Goal: Information Seeking & Learning: Learn about a topic

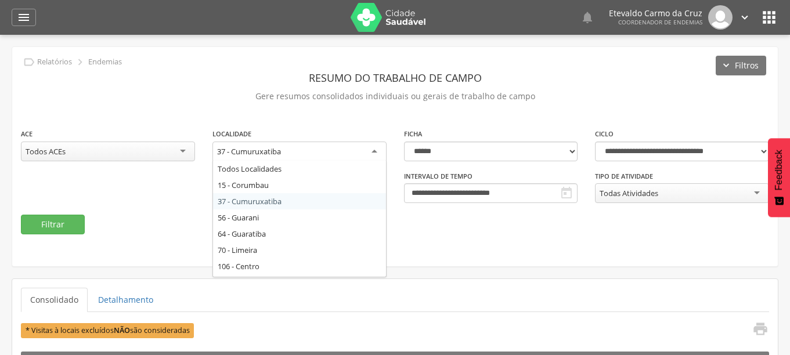
click at [365, 150] on div "37 - Cumuruxatiba" at bounding box center [299, 152] width 174 height 21
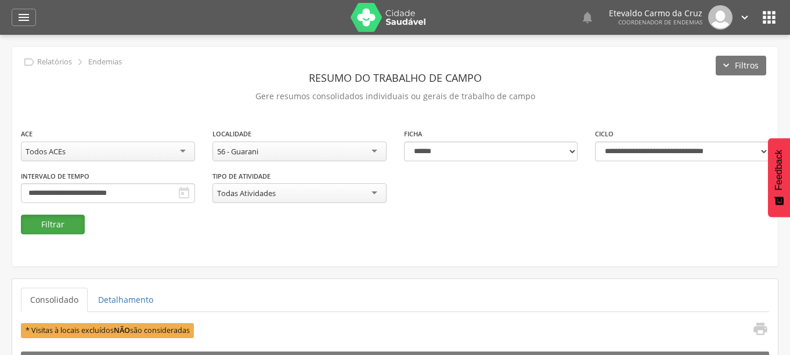
click at [42, 226] on button "Filtrar" at bounding box center [53, 225] width 64 height 20
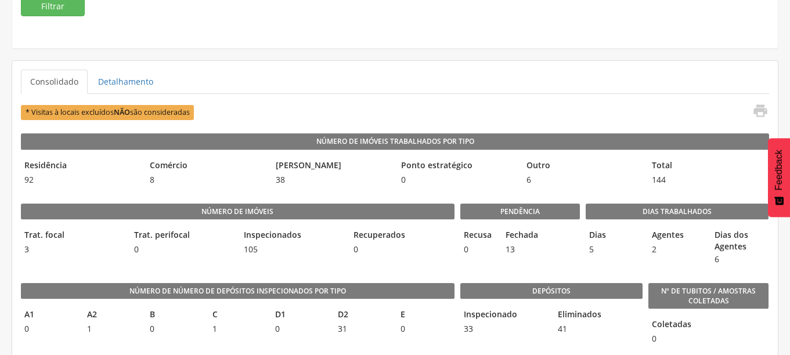
scroll to position [232, 0]
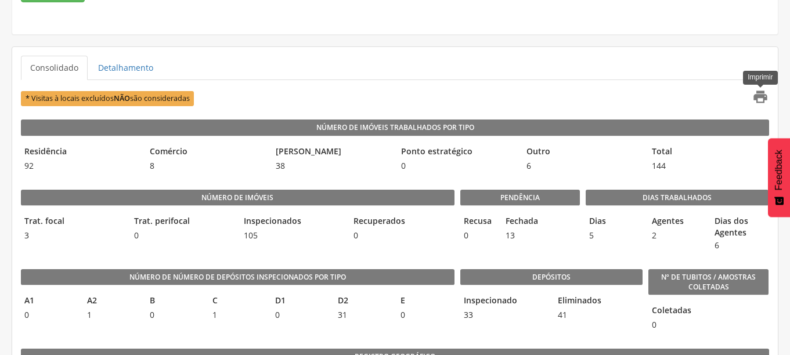
click at [758, 94] on icon "" at bounding box center [760, 97] width 16 height 16
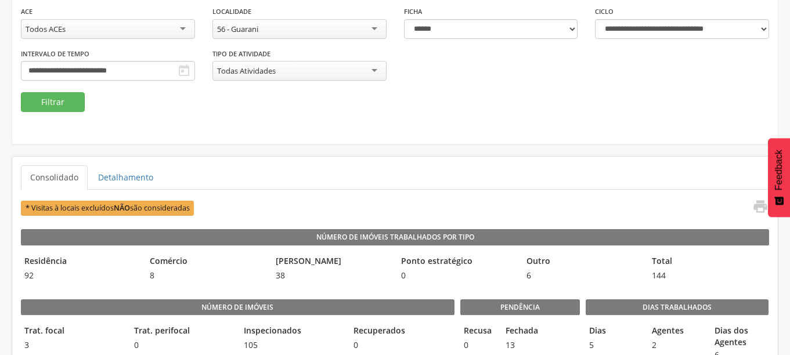
scroll to position [0, 0]
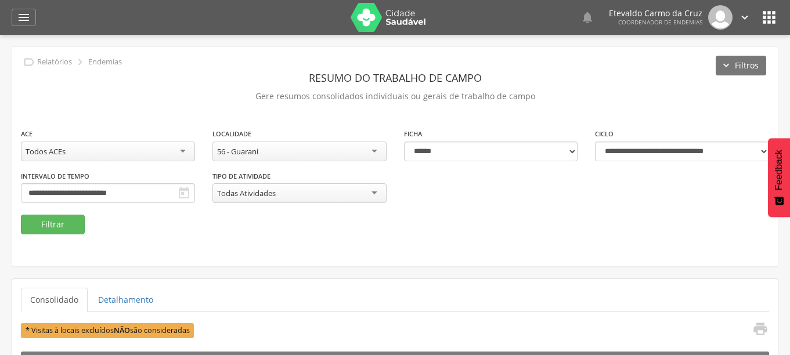
click at [374, 148] on div "56 - Guarani" at bounding box center [299, 152] width 174 height 20
click at [34, 223] on button "Filtrar" at bounding box center [53, 225] width 64 height 20
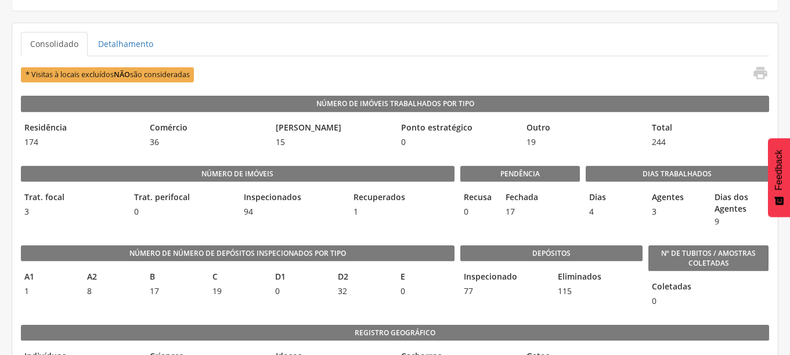
scroll to position [290, 0]
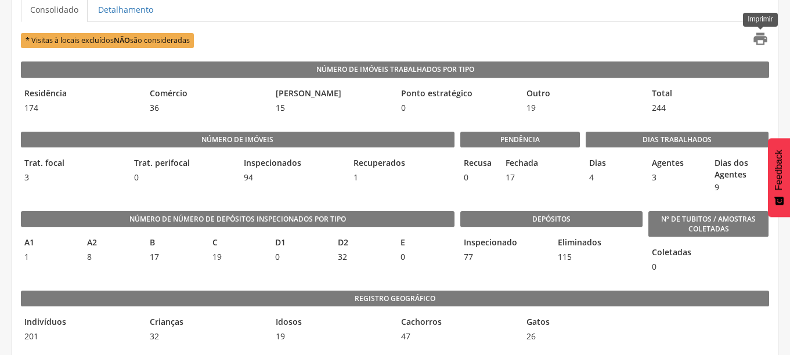
click at [754, 39] on icon "" at bounding box center [760, 39] width 16 height 16
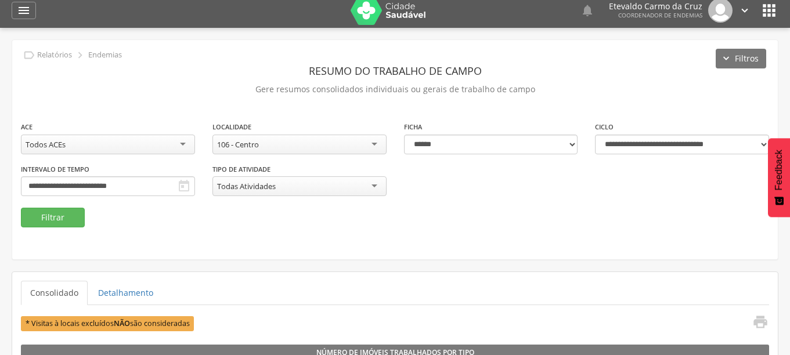
scroll to position [0, 0]
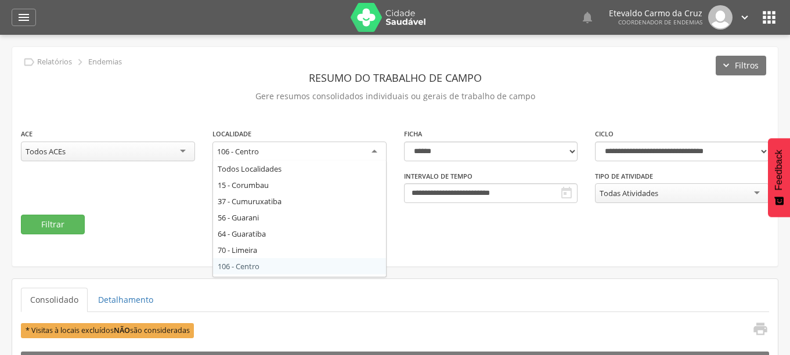
click at [376, 150] on div "106 - Centro" at bounding box center [299, 152] width 174 height 21
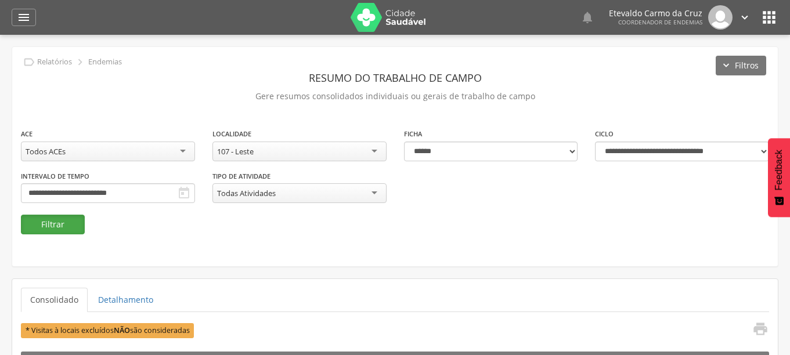
click at [34, 223] on button "Filtrar" at bounding box center [53, 225] width 64 height 20
click at [368, 145] on div "107 - Leste" at bounding box center [299, 152] width 174 height 20
click at [40, 226] on button "Filtrar" at bounding box center [53, 225] width 64 height 20
click at [366, 146] on div "108 - [PERSON_NAME]" at bounding box center [299, 152] width 174 height 20
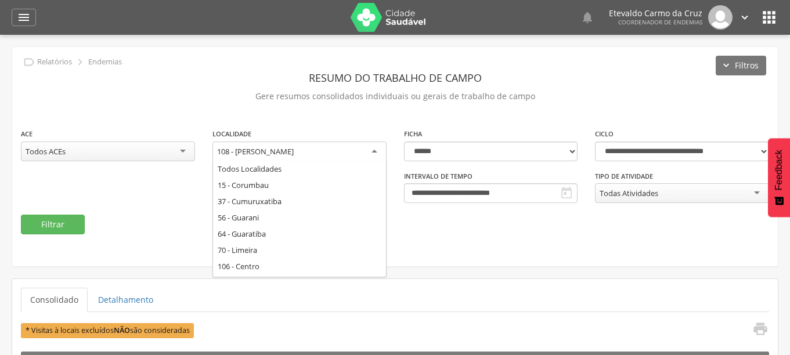
drag, startPoint x: 262, startPoint y: 266, endPoint x: 252, endPoint y: 273, distance: 11.3
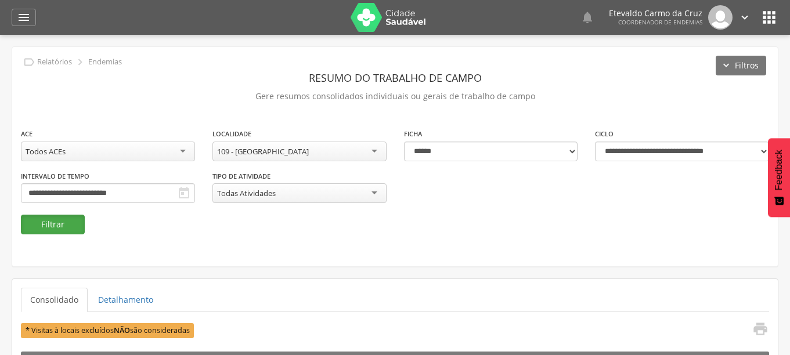
click at [46, 225] on button "Filtrar" at bounding box center [53, 225] width 64 height 20
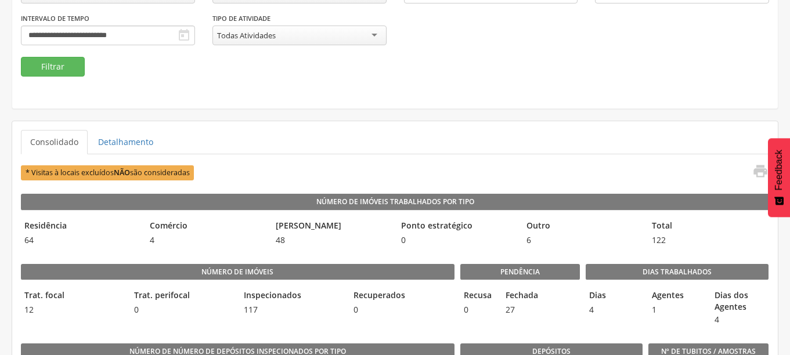
scroll to position [174, 0]
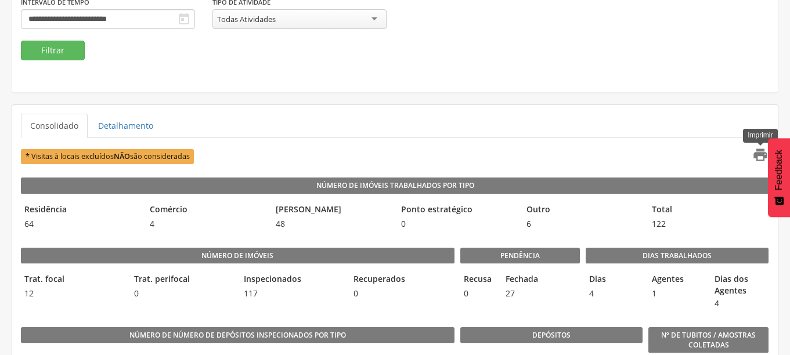
click at [757, 152] on icon "" at bounding box center [760, 155] width 16 height 16
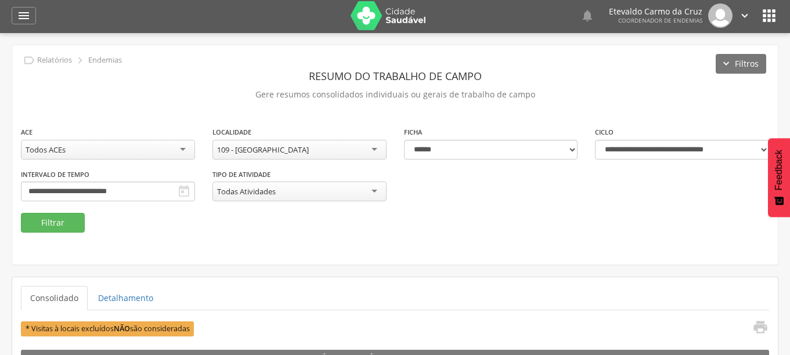
scroll to position [0, 0]
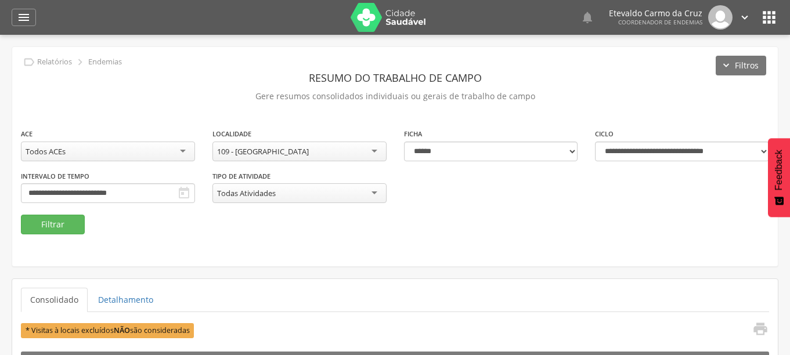
click at [372, 149] on div "109 - [GEOGRAPHIC_DATA]" at bounding box center [299, 152] width 174 height 20
click at [55, 226] on button "Filtrar" at bounding box center [53, 225] width 64 height 20
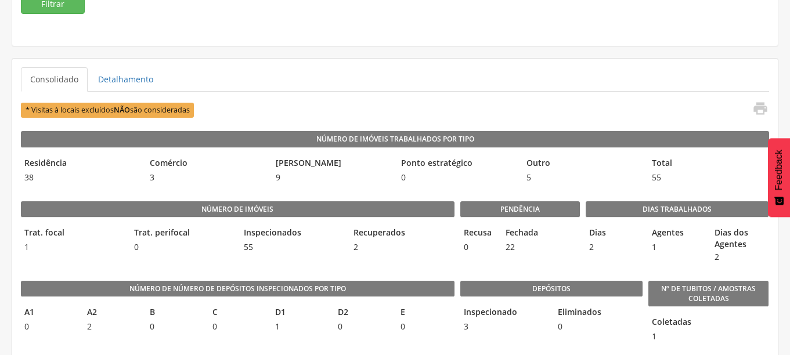
scroll to position [232, 0]
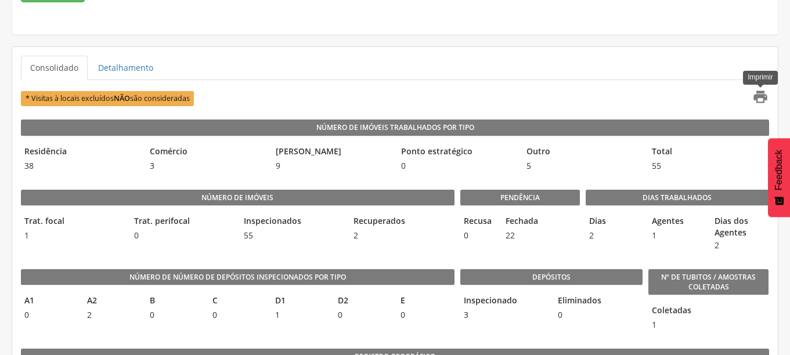
click at [759, 98] on icon "" at bounding box center [760, 97] width 16 height 16
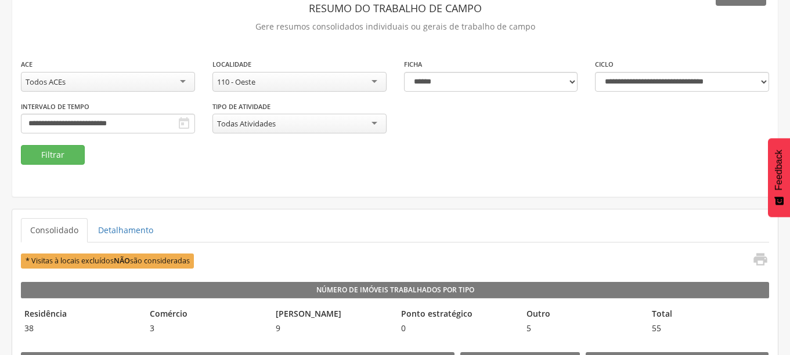
scroll to position [0, 0]
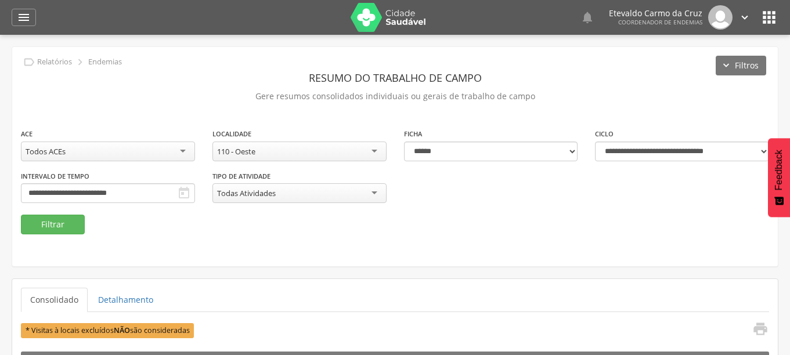
click at [376, 153] on div "110 - Oeste" at bounding box center [299, 152] width 174 height 20
click at [43, 221] on button "Filtrar" at bounding box center [53, 225] width 64 height 20
click at [369, 149] on div "111 - [GEOGRAPHIC_DATA]" at bounding box center [299, 152] width 174 height 20
click at [45, 225] on button "Filtrar" at bounding box center [53, 225] width 64 height 20
click at [370, 152] on div "112 - [GEOGRAPHIC_DATA]" at bounding box center [299, 152] width 174 height 20
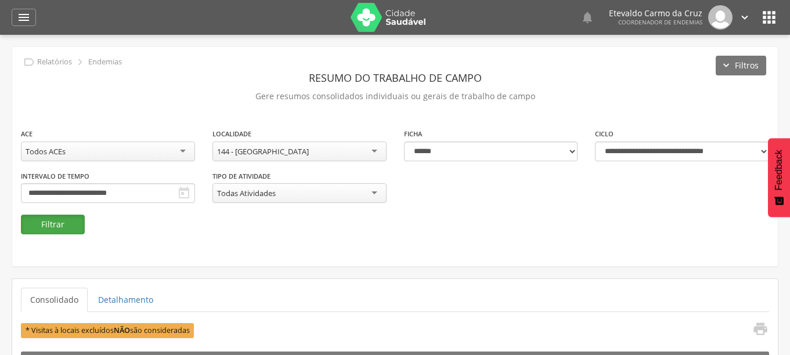
click at [47, 219] on button "Filtrar" at bounding box center [53, 225] width 64 height 20
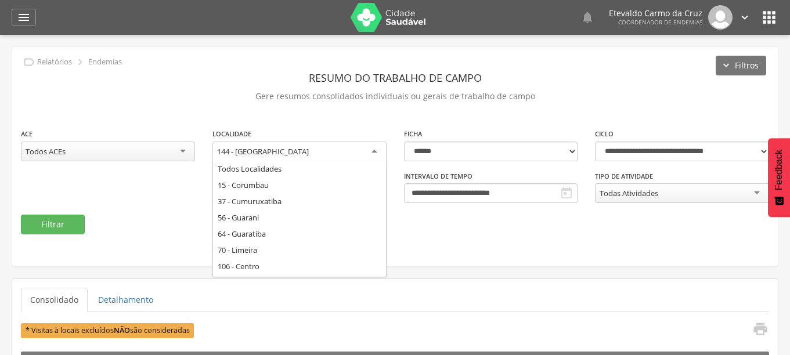
click at [369, 150] on div "144 - [GEOGRAPHIC_DATA]" at bounding box center [299, 152] width 174 height 21
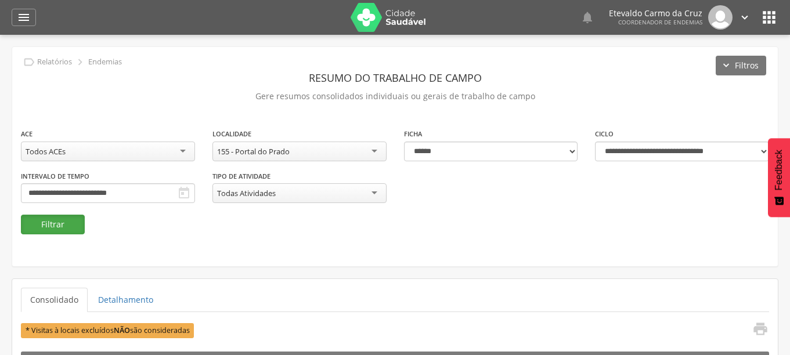
click at [55, 220] on button "Filtrar" at bounding box center [53, 225] width 64 height 20
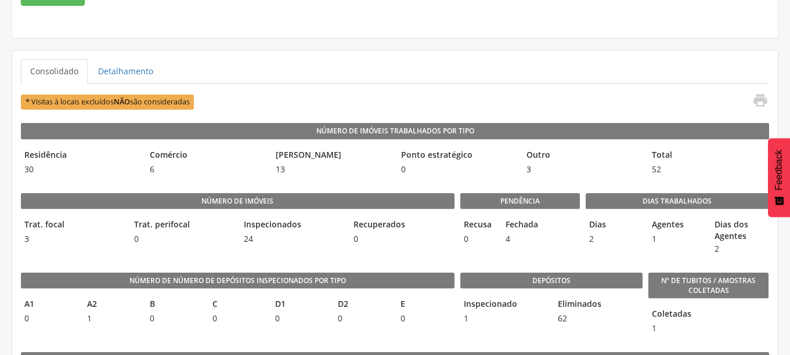
scroll to position [232, 0]
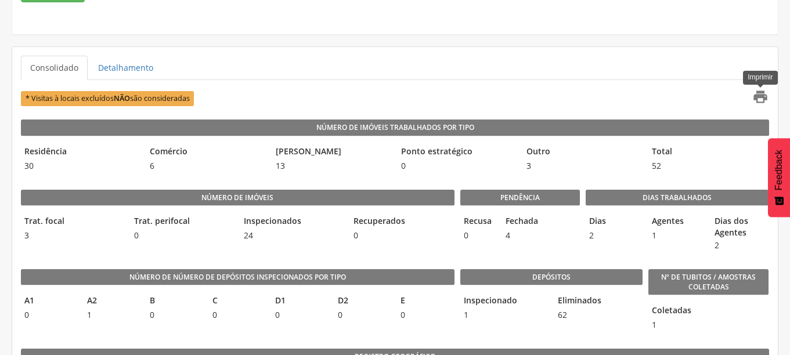
click at [758, 96] on icon "" at bounding box center [760, 97] width 16 height 16
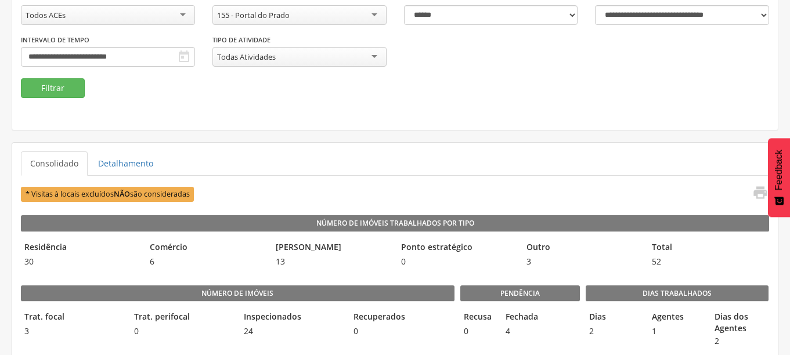
scroll to position [0, 0]
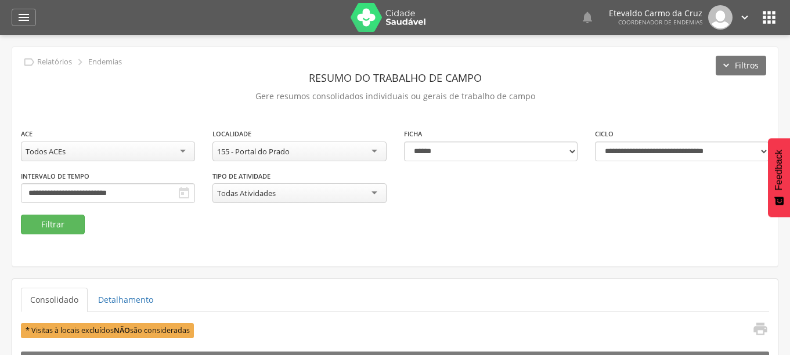
click at [372, 152] on div "155 - Portal do Prado" at bounding box center [299, 152] width 174 height 20
click at [56, 226] on button "Filtrar" at bounding box center [53, 225] width 64 height 20
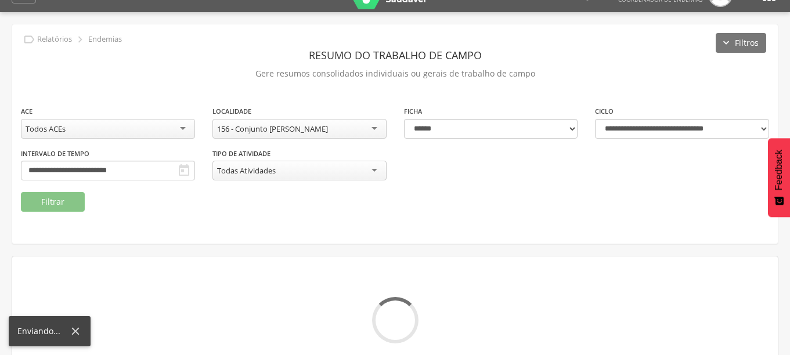
scroll to position [35, 0]
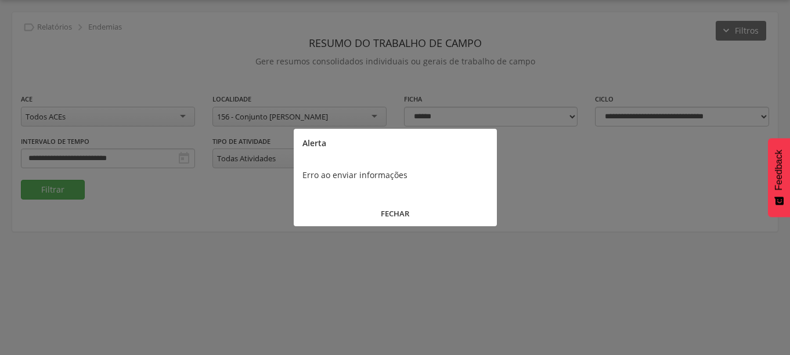
click at [396, 214] on button "FECHAR" at bounding box center [395, 213] width 203 height 25
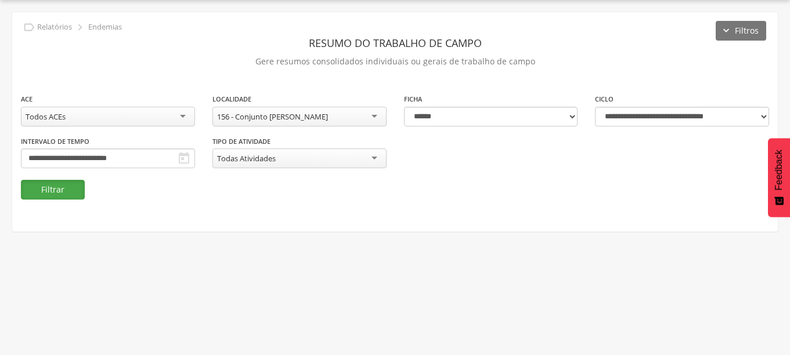
click at [48, 188] on button "Filtrar" at bounding box center [53, 190] width 64 height 20
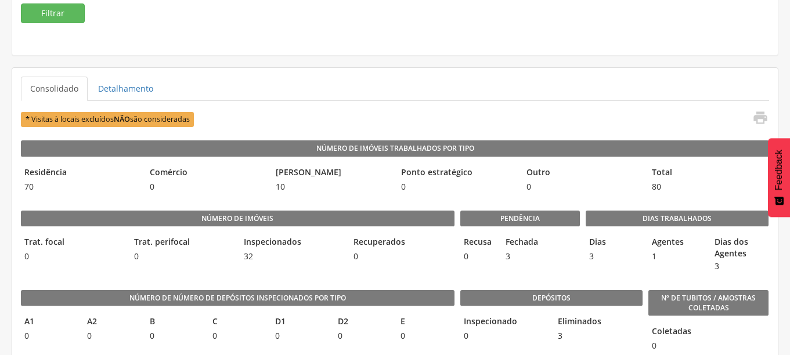
scroll to position [232, 0]
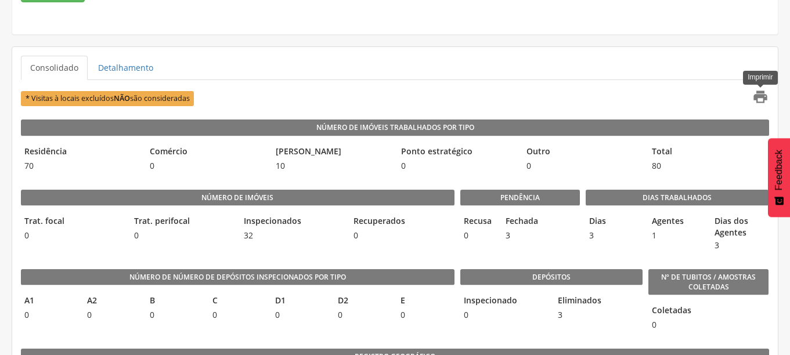
click at [756, 96] on icon "" at bounding box center [760, 97] width 16 height 16
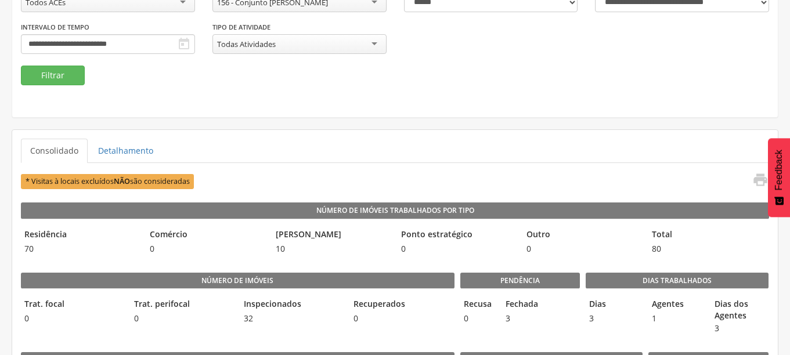
scroll to position [0, 0]
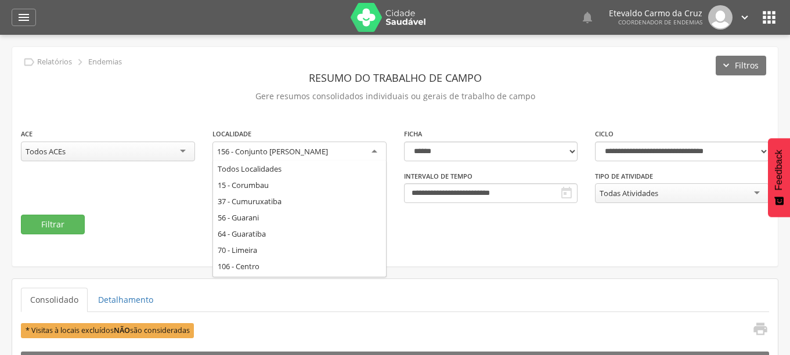
click at [371, 150] on div "156 - Conjunto [PERSON_NAME]" at bounding box center [299, 152] width 174 height 21
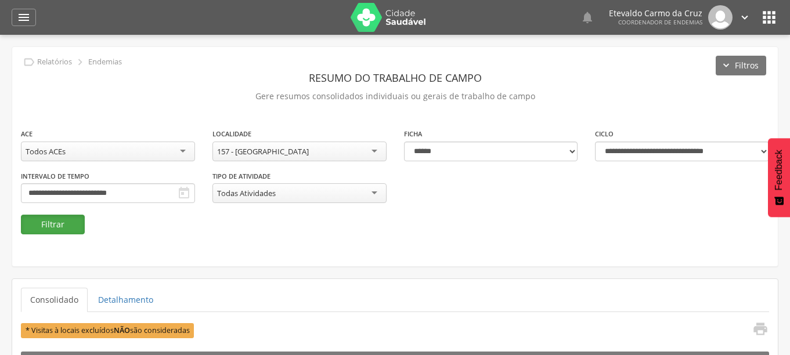
click at [49, 222] on button "Filtrar" at bounding box center [53, 225] width 64 height 20
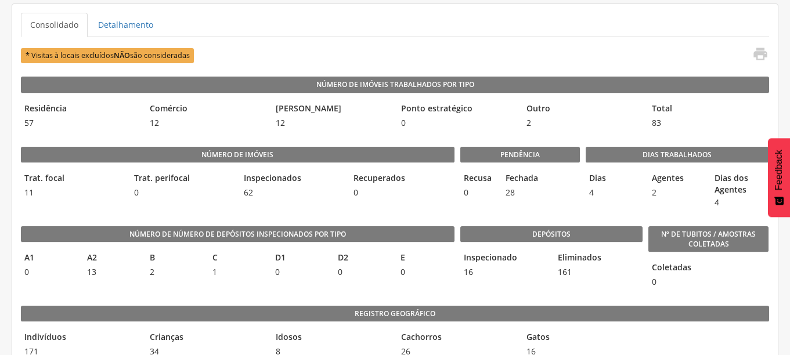
scroll to position [290, 0]
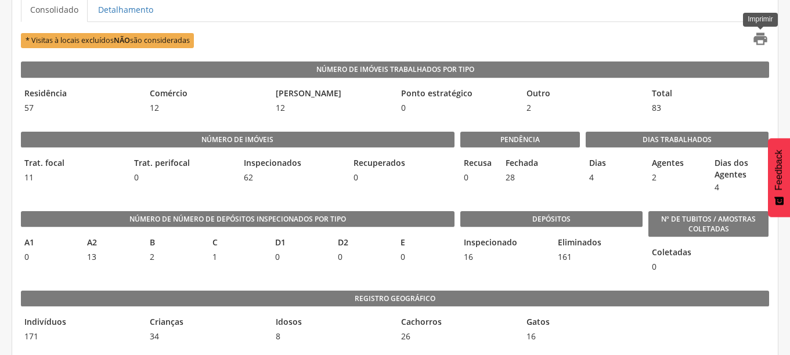
click at [758, 42] on icon "" at bounding box center [760, 39] width 16 height 16
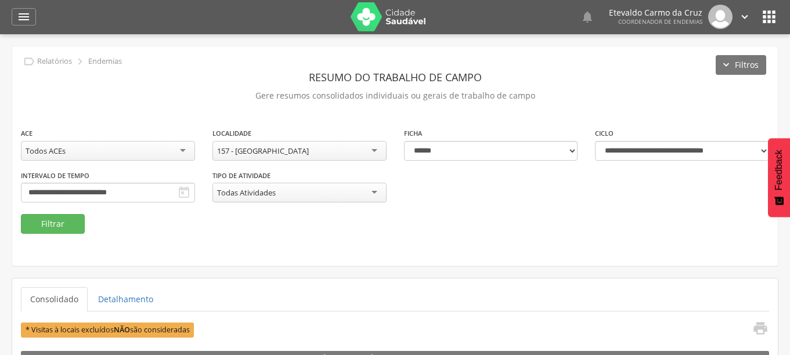
scroll to position [0, 0]
click at [374, 154] on div "157 - [GEOGRAPHIC_DATA]" at bounding box center [299, 152] width 174 height 20
click at [67, 228] on button "Filtrar" at bounding box center [53, 225] width 64 height 20
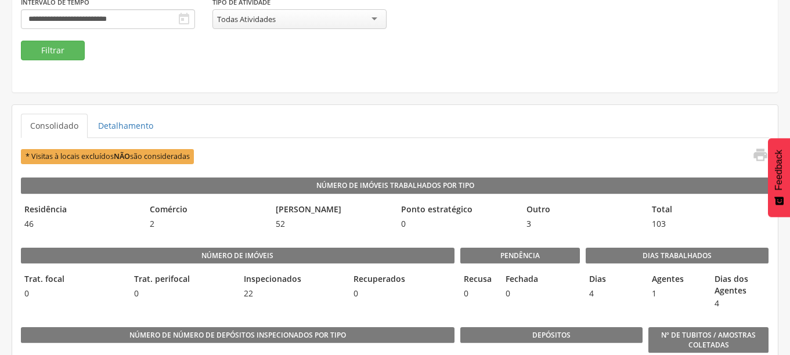
scroll to position [232, 0]
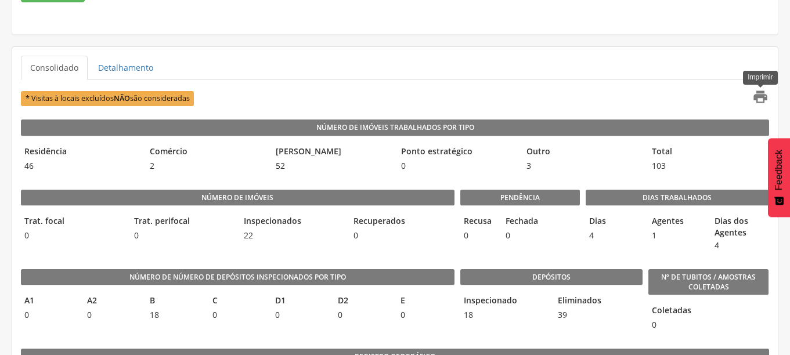
click at [756, 96] on icon "" at bounding box center [760, 97] width 16 height 16
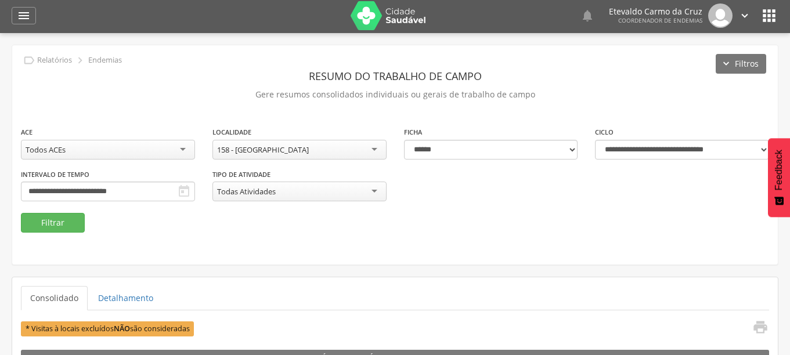
scroll to position [0, 0]
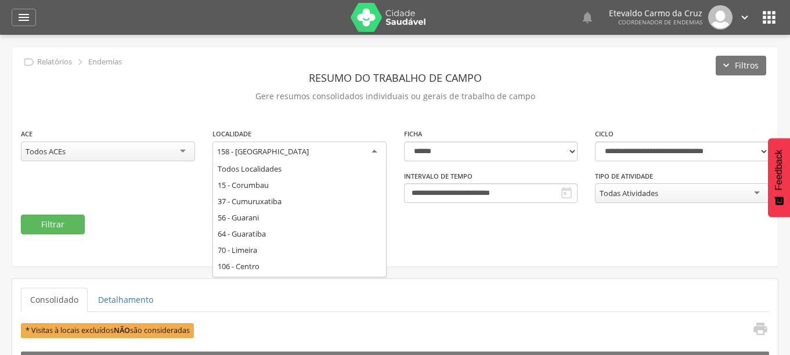
click at [366, 152] on div "158 - [GEOGRAPHIC_DATA]" at bounding box center [299, 152] width 174 height 21
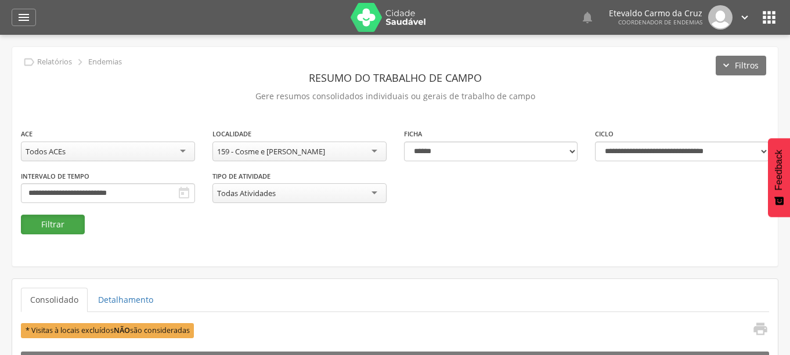
click at [52, 223] on button "Filtrar" at bounding box center [53, 225] width 64 height 20
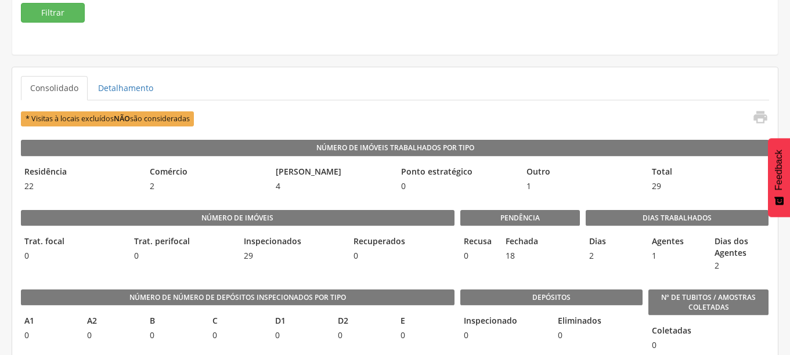
scroll to position [232, 0]
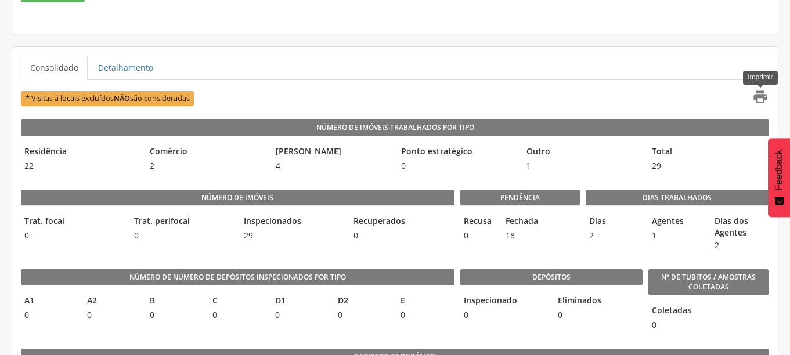
click at [759, 96] on icon "" at bounding box center [760, 97] width 16 height 16
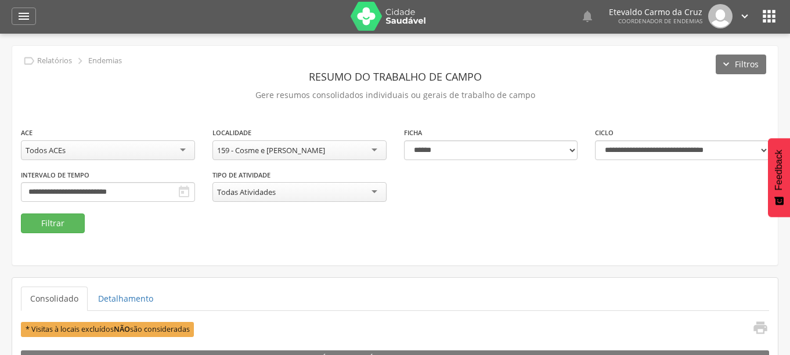
scroll to position [0, 0]
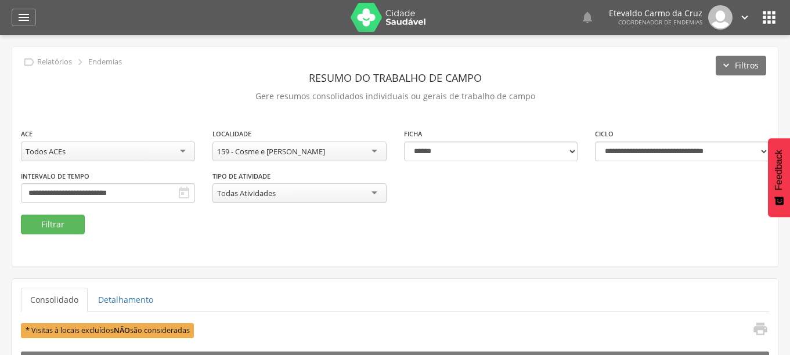
click at [374, 149] on div "159 - Cosme e [PERSON_NAME]" at bounding box center [299, 152] width 174 height 20
click at [629, 246] on div "**********" at bounding box center [395, 156] width 766 height 219
click at [569, 151] on select "**********" at bounding box center [491, 152] width 174 height 20
select select "*"
click at [404, 142] on select "**********" at bounding box center [491, 152] width 174 height 20
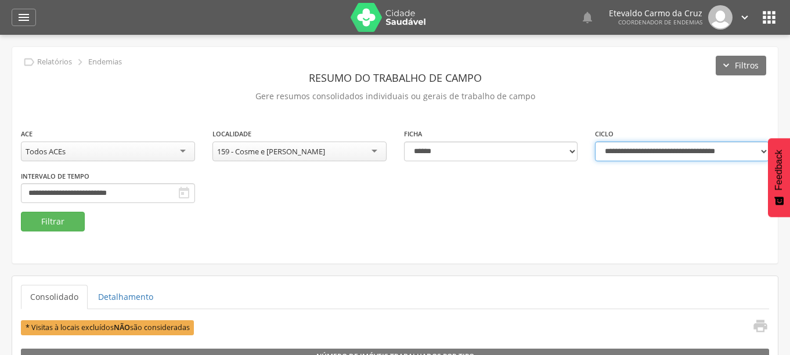
click at [753, 150] on select "**********" at bounding box center [682, 152] width 174 height 20
select select "**********"
click at [595, 142] on select "**********" at bounding box center [682, 152] width 174 height 20
type input "**********"
click at [373, 153] on div "159 - Cosme e [PERSON_NAME]" at bounding box center [299, 152] width 174 height 20
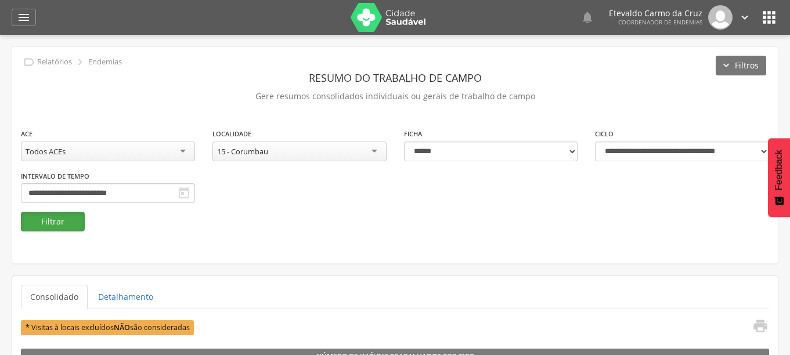
click at [66, 219] on button "Filtrar" at bounding box center [53, 222] width 64 height 20
click at [375, 154] on div "15 - Corumbau" at bounding box center [299, 152] width 174 height 20
click at [56, 222] on button "Filtrar" at bounding box center [53, 222] width 64 height 20
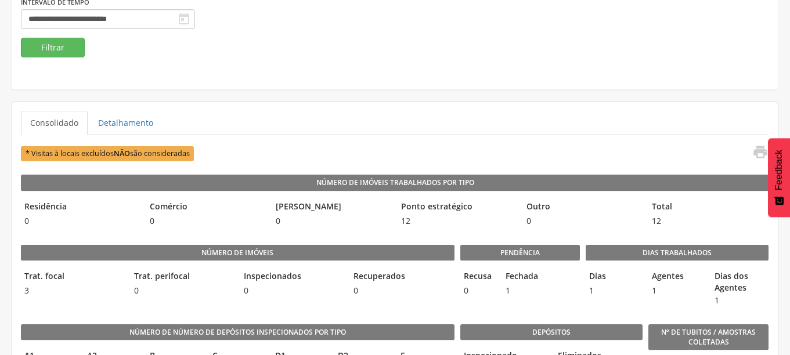
scroll to position [232, 0]
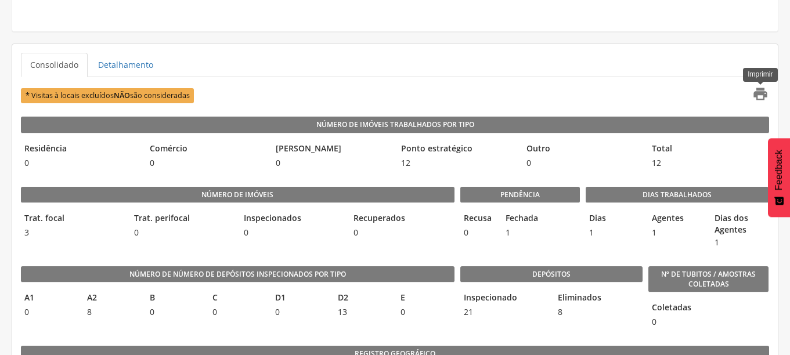
click at [759, 94] on icon "" at bounding box center [760, 94] width 16 height 16
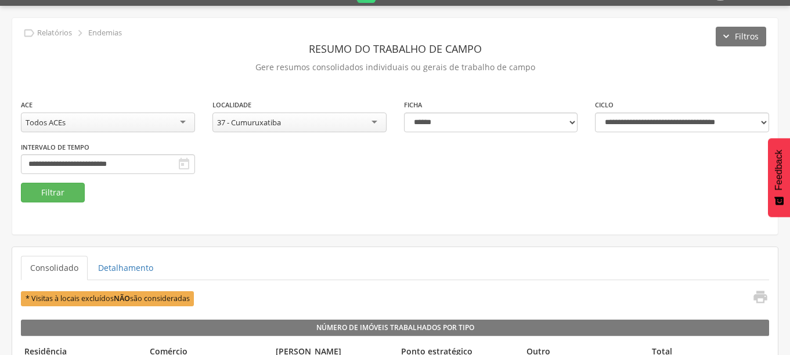
scroll to position [0, 0]
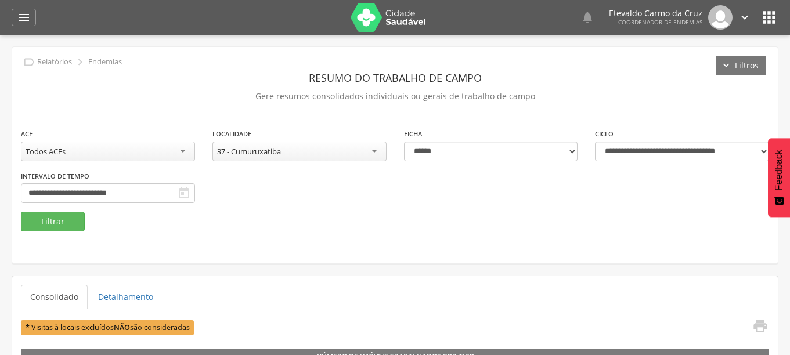
click at [374, 152] on div "37 - Cumuruxatiba" at bounding box center [299, 152] width 174 height 20
click at [64, 222] on button "Filtrar" at bounding box center [53, 222] width 64 height 20
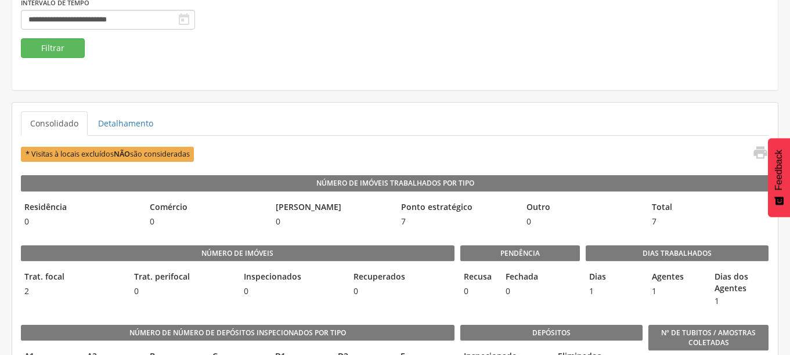
scroll to position [174, 0]
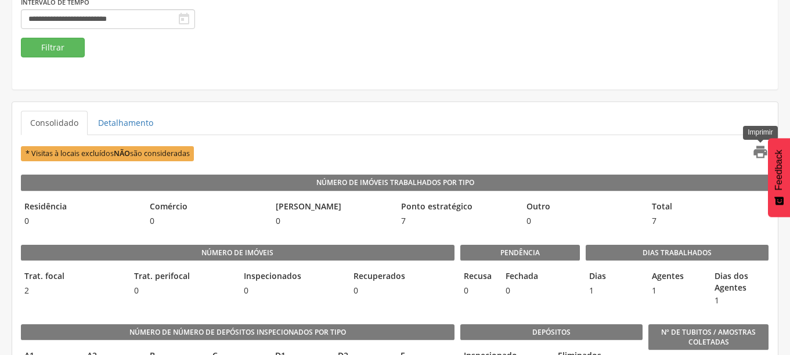
click at [758, 152] on icon "" at bounding box center [760, 152] width 16 height 16
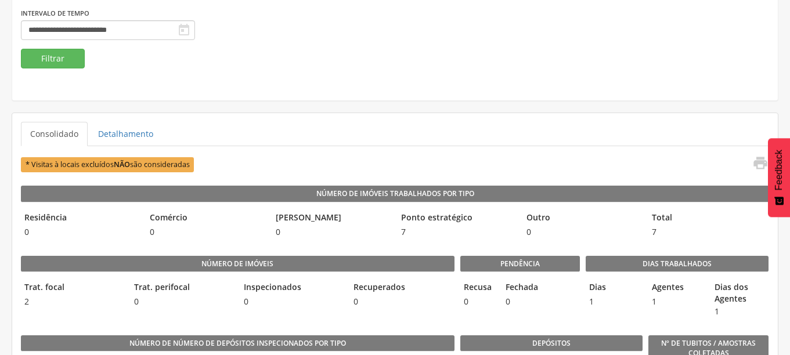
scroll to position [0, 0]
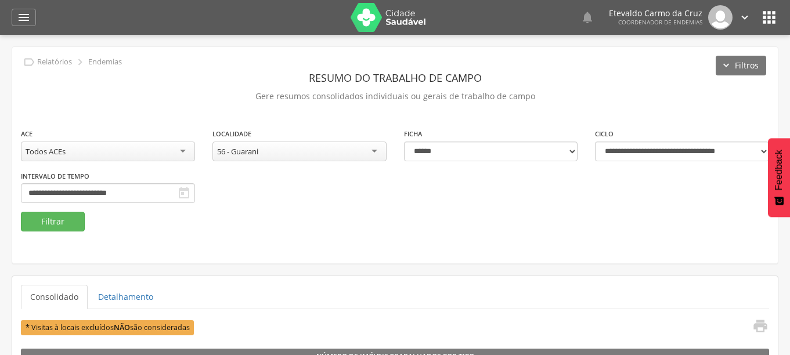
click at [374, 151] on div "56 - Guarani" at bounding box center [299, 152] width 174 height 20
click at [52, 223] on button "Filtrar" at bounding box center [53, 222] width 64 height 20
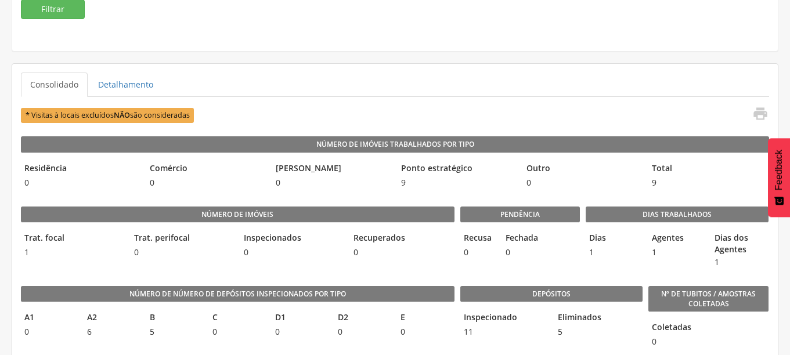
scroll to position [232, 0]
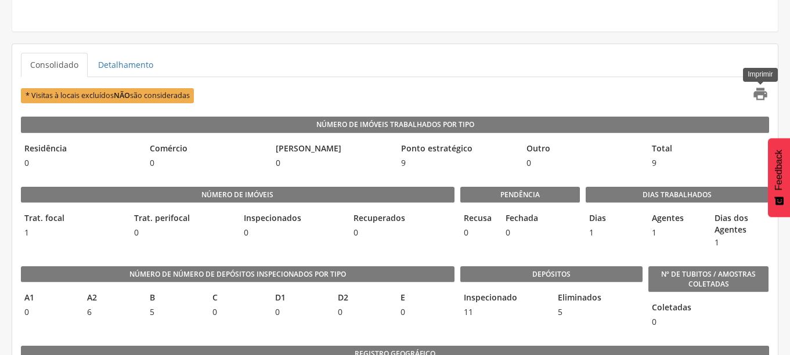
click at [762, 91] on icon "" at bounding box center [760, 94] width 16 height 16
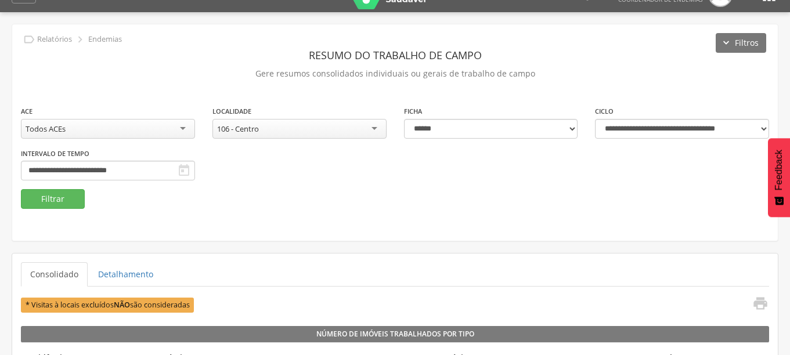
scroll to position [0, 0]
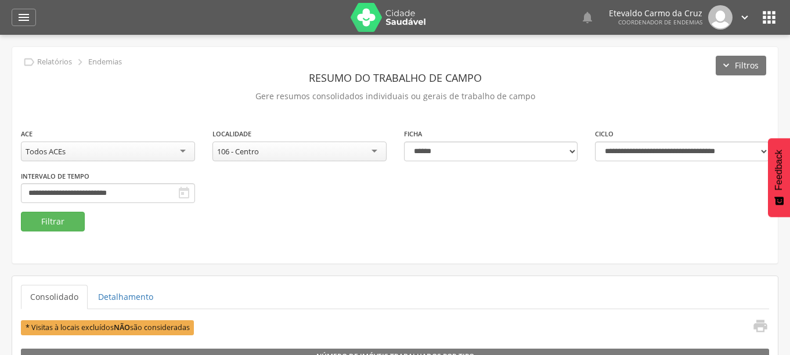
click at [370, 151] on div "106 - Centro" at bounding box center [299, 152] width 174 height 20
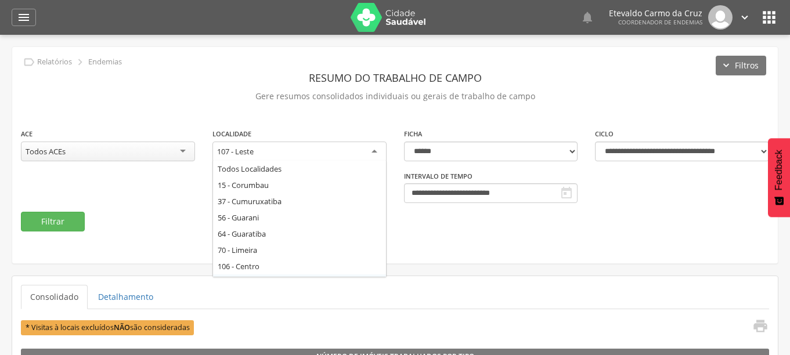
click at [375, 150] on div "107 - Leste" at bounding box center [299, 152] width 174 height 21
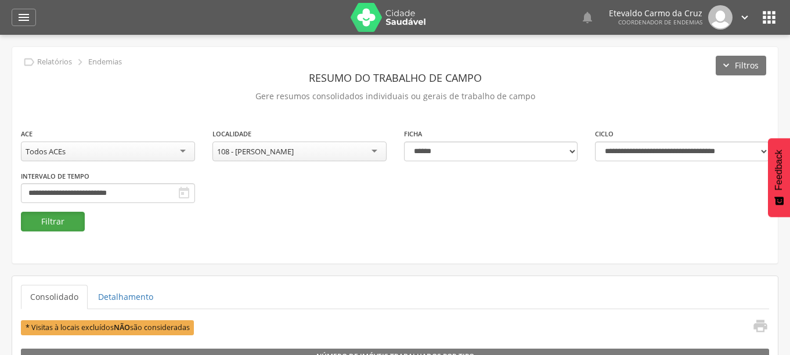
click at [56, 218] on button "Filtrar" at bounding box center [53, 222] width 64 height 20
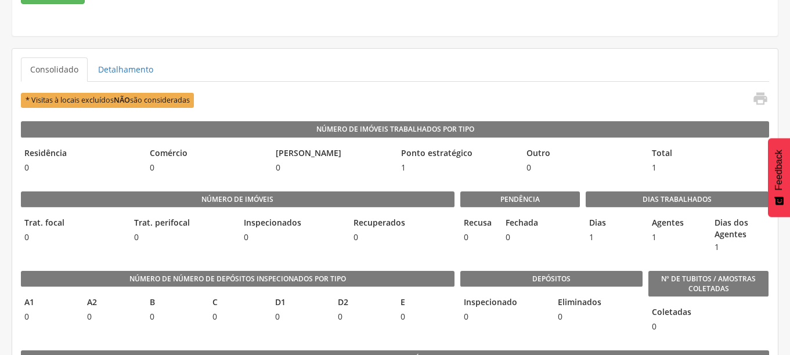
scroll to position [232, 0]
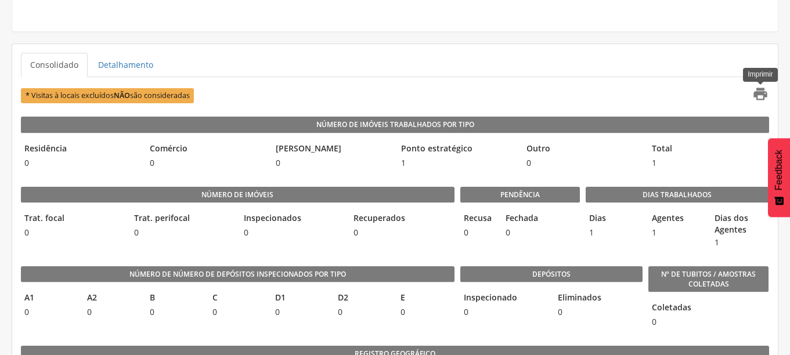
click at [761, 91] on icon "" at bounding box center [760, 94] width 16 height 16
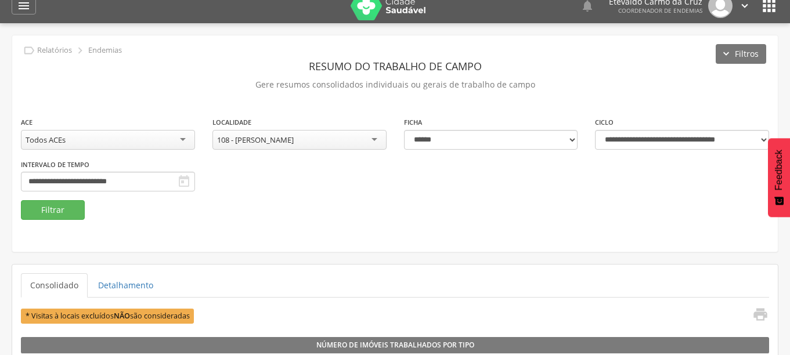
scroll to position [0, 0]
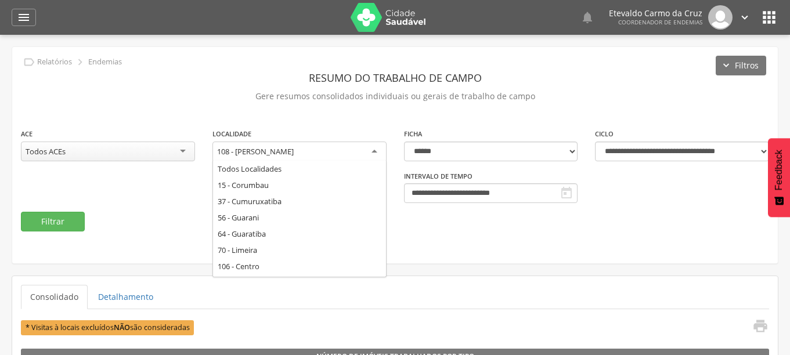
click at [370, 150] on div "108 - [PERSON_NAME]" at bounding box center [299, 152] width 174 height 21
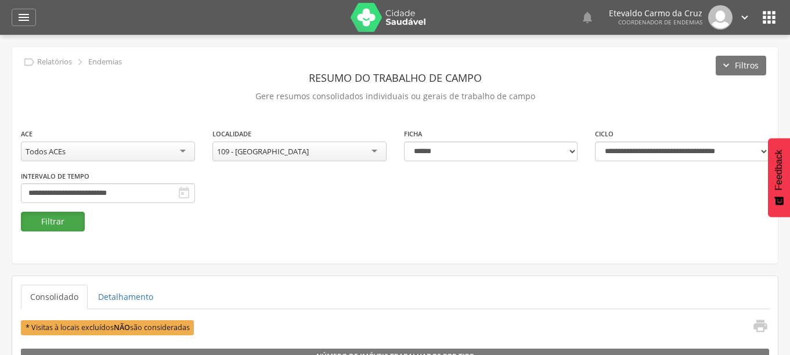
click at [54, 222] on button "Filtrar" at bounding box center [53, 222] width 64 height 20
click at [373, 150] on div "109 - [GEOGRAPHIC_DATA]" at bounding box center [299, 152] width 174 height 20
click at [56, 226] on button "Filtrar" at bounding box center [53, 222] width 64 height 20
click at [367, 151] on div "110 - Oeste" at bounding box center [299, 152] width 174 height 20
click at [53, 224] on button "Filtrar" at bounding box center [53, 222] width 64 height 20
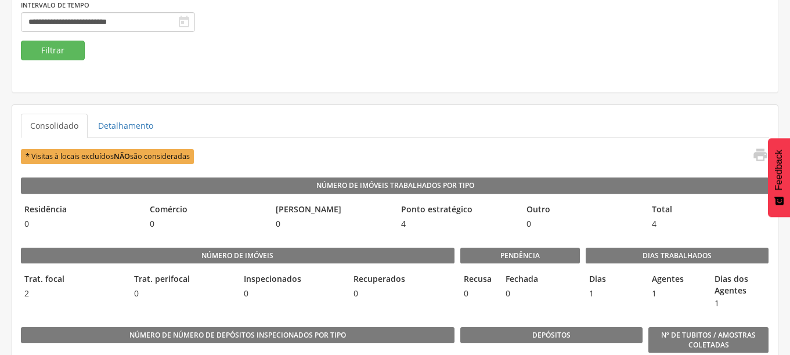
scroll to position [290, 0]
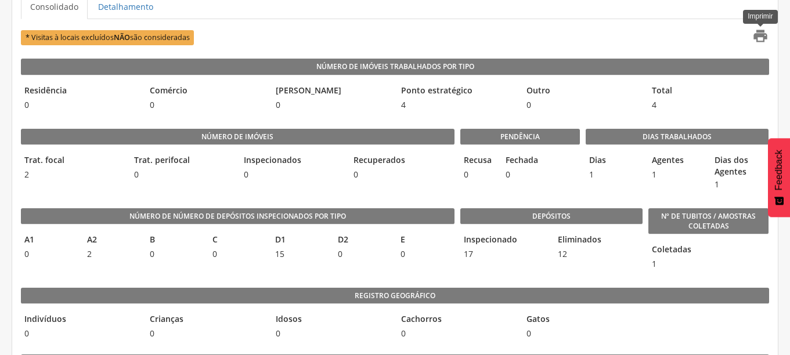
click at [764, 33] on icon "" at bounding box center [760, 36] width 16 height 16
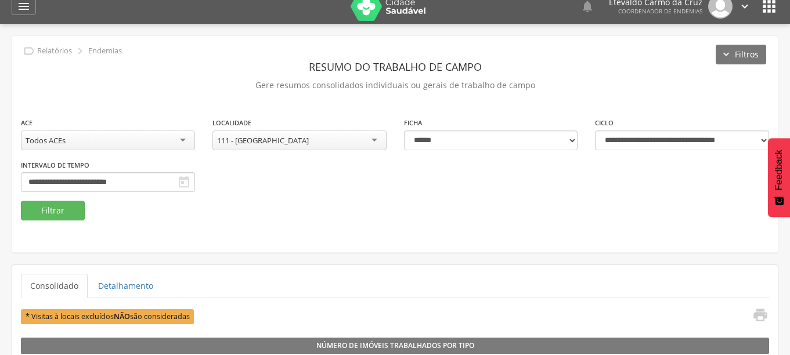
scroll to position [0, 0]
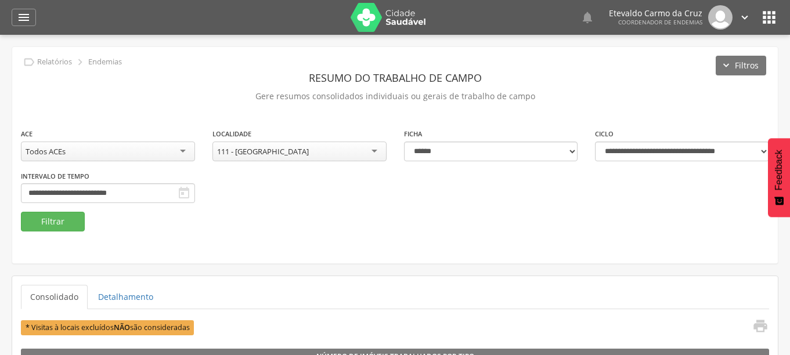
click at [370, 147] on div "111 - [GEOGRAPHIC_DATA]" at bounding box center [299, 152] width 174 height 20
click at [54, 224] on button "Filtrar" at bounding box center [53, 222] width 64 height 20
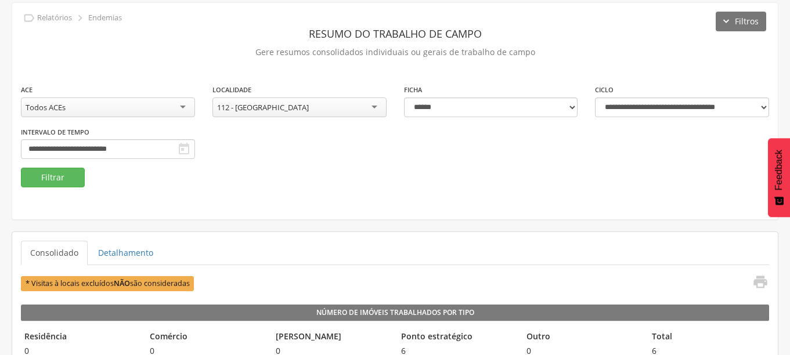
scroll to position [174, 0]
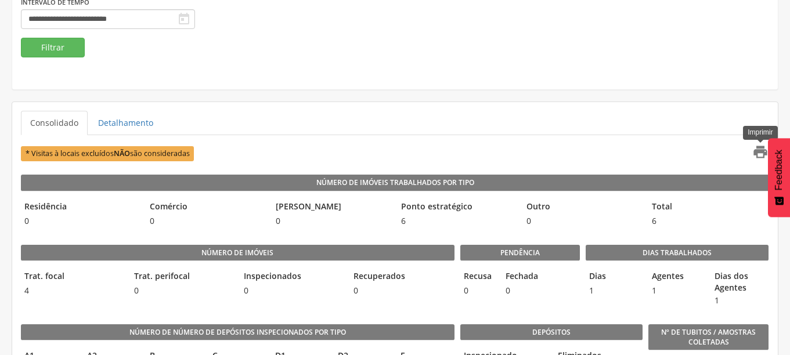
click at [762, 149] on icon "" at bounding box center [760, 152] width 16 height 16
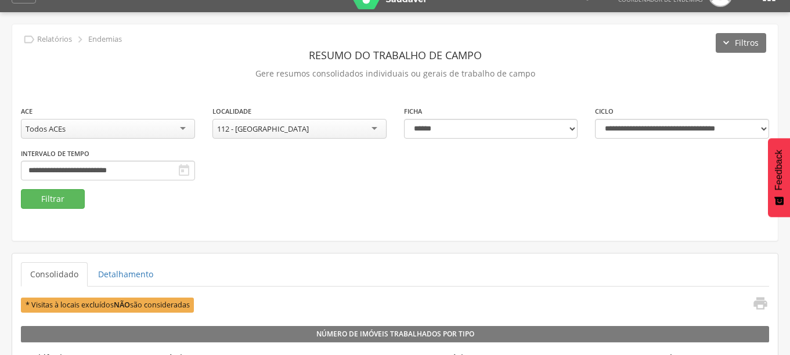
scroll to position [0, 0]
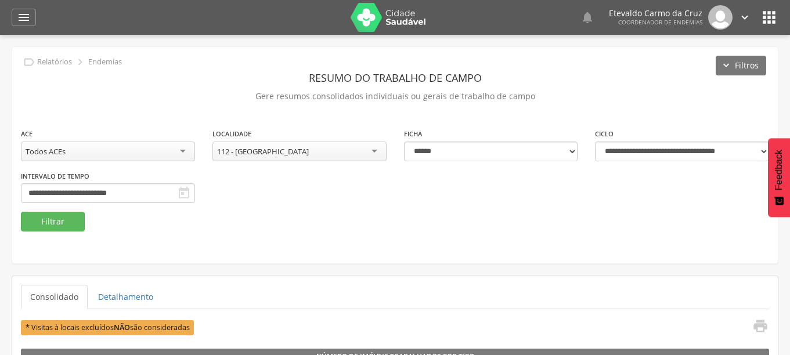
click at [368, 152] on div "112 - [GEOGRAPHIC_DATA]" at bounding box center [299, 152] width 174 height 20
drag, startPoint x: 374, startPoint y: 149, endPoint x: 363, endPoint y: 166, distance: 20.6
click at [373, 153] on div "144 - [GEOGRAPHIC_DATA]" at bounding box center [299, 152] width 174 height 20
click at [71, 222] on button "Filtrar" at bounding box center [53, 222] width 64 height 20
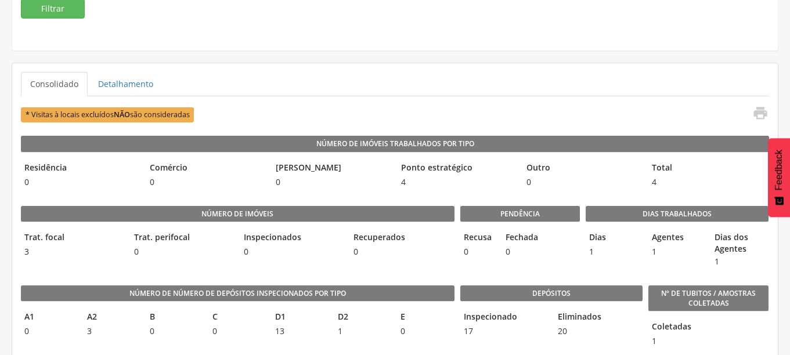
scroll to position [232, 0]
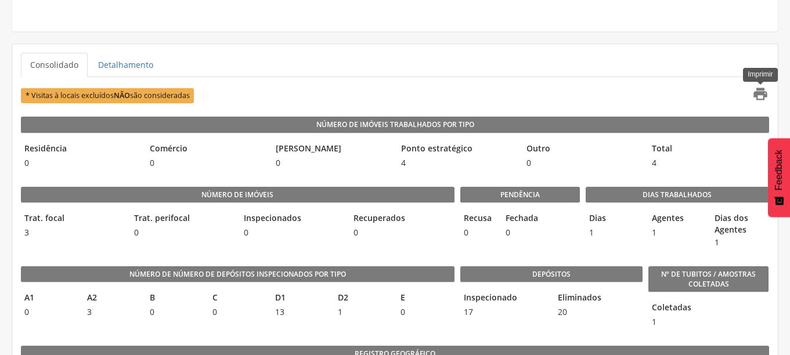
click at [763, 91] on icon "" at bounding box center [760, 94] width 16 height 16
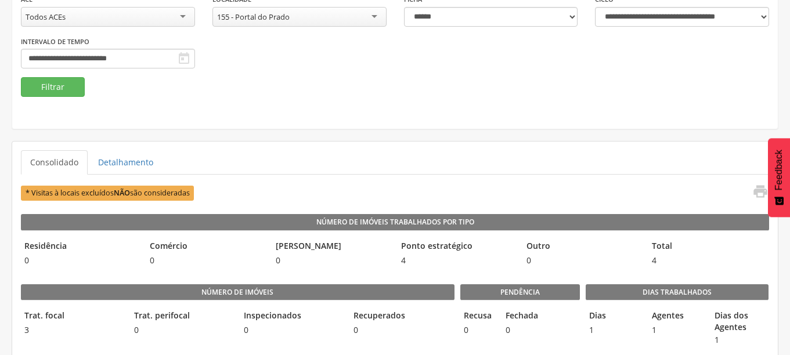
scroll to position [0, 0]
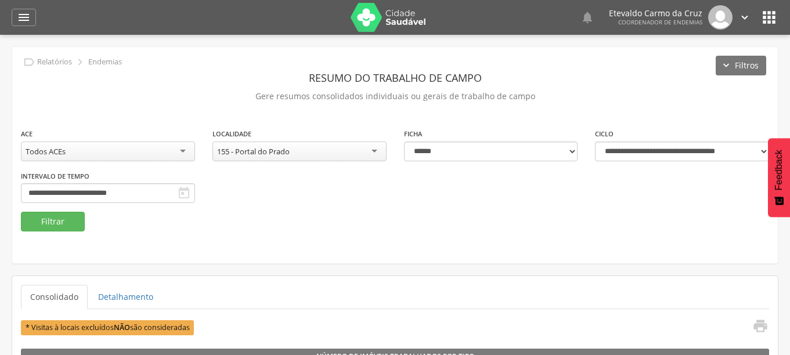
click at [359, 149] on div "155 - Portal do Prado" at bounding box center [299, 152] width 174 height 20
click at [62, 223] on button "Filtrar" at bounding box center [53, 222] width 64 height 20
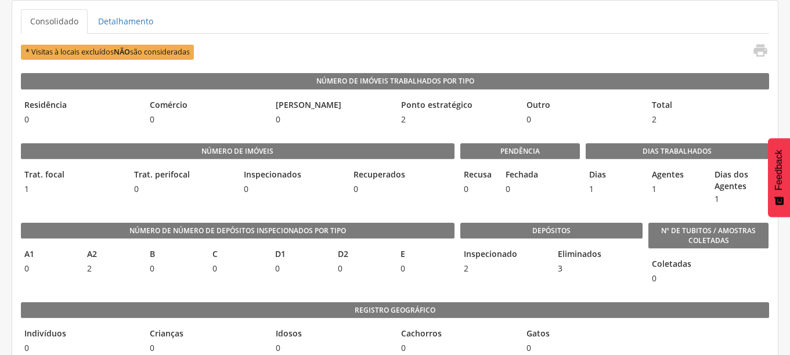
scroll to position [290, 0]
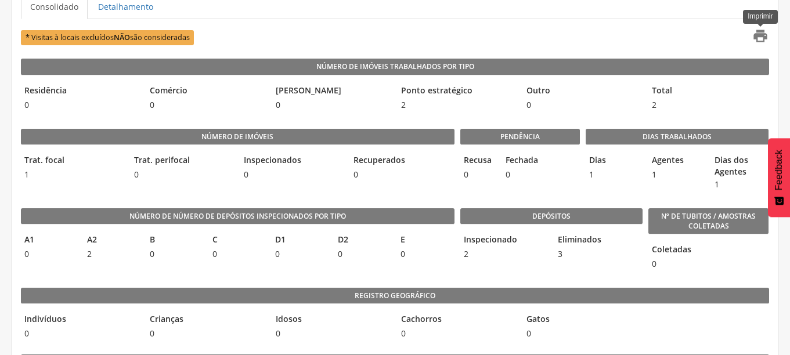
click at [760, 34] on icon "" at bounding box center [760, 36] width 16 height 16
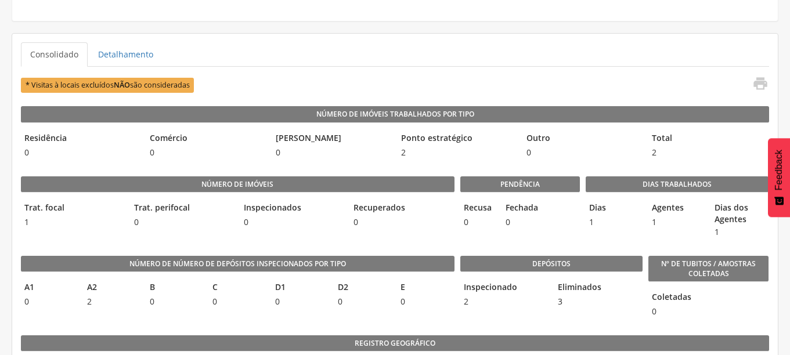
scroll to position [116, 0]
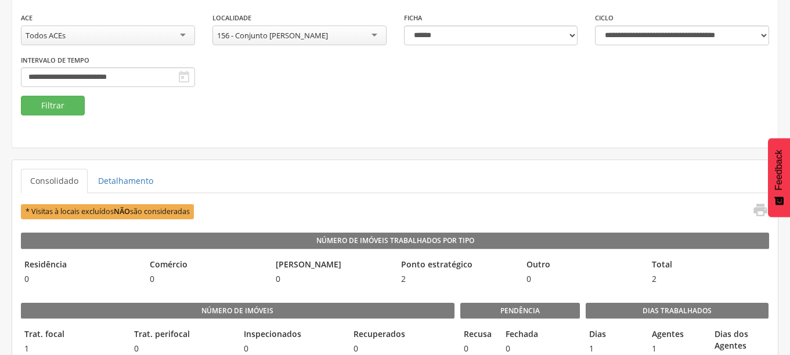
click at [376, 36] on div "156 - Conjunto [PERSON_NAME]" at bounding box center [299, 36] width 174 height 20
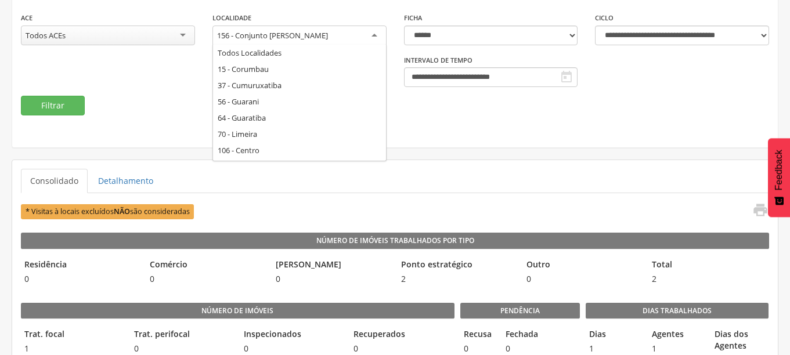
scroll to position [0, 0]
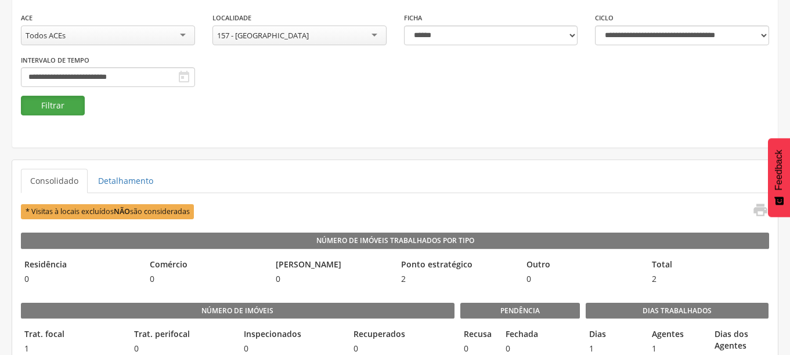
click at [42, 104] on button "Filtrar" at bounding box center [53, 106] width 64 height 20
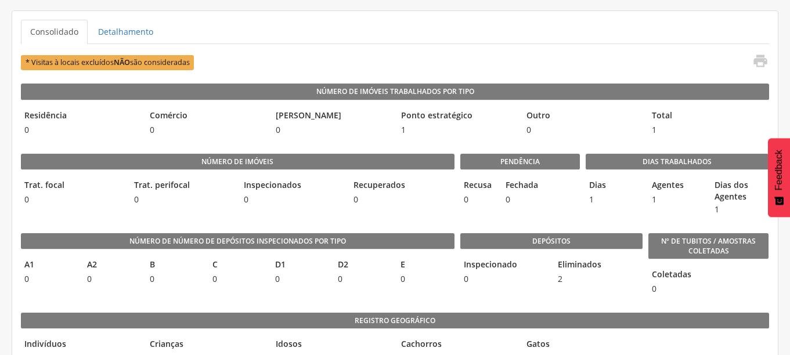
scroll to position [290, 0]
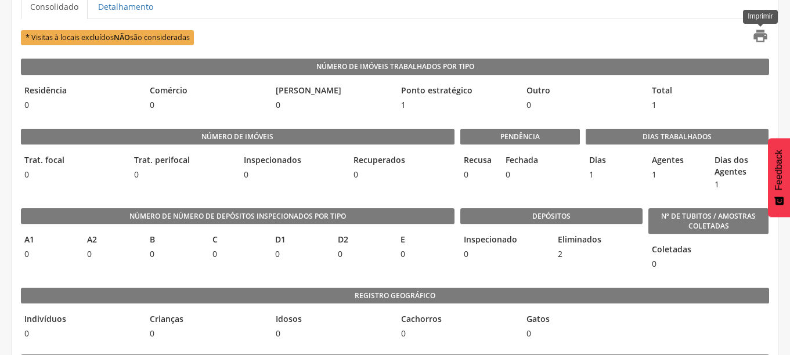
click at [757, 35] on icon "" at bounding box center [760, 36] width 16 height 16
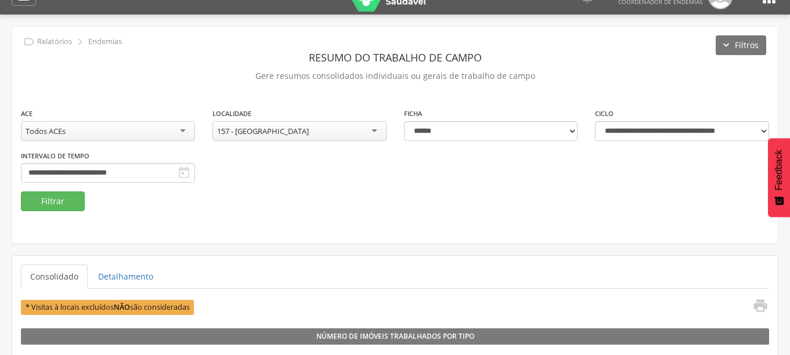
scroll to position [0, 0]
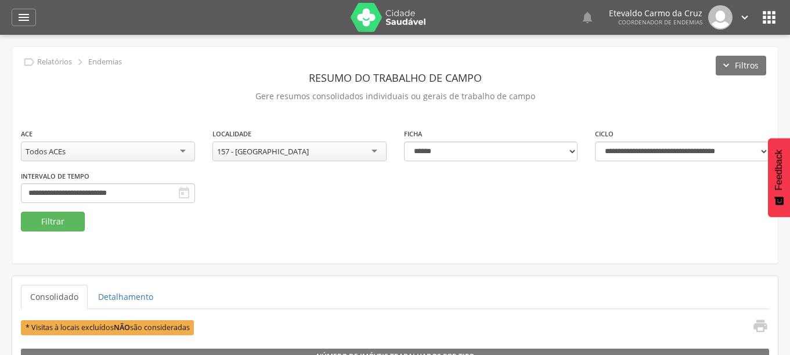
click at [367, 147] on div "157 - [GEOGRAPHIC_DATA]" at bounding box center [299, 152] width 174 height 20
click at [61, 221] on button "Filtrar" at bounding box center [53, 222] width 64 height 20
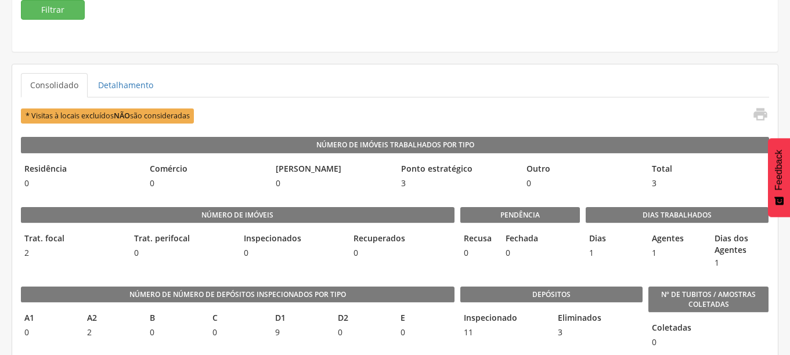
scroll to position [232, 0]
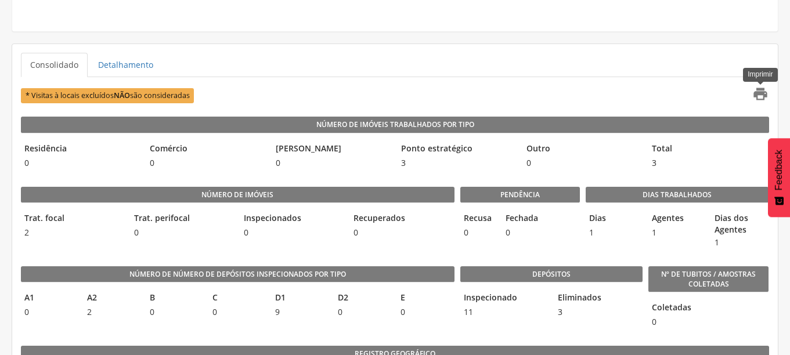
click at [757, 88] on icon "" at bounding box center [760, 94] width 16 height 16
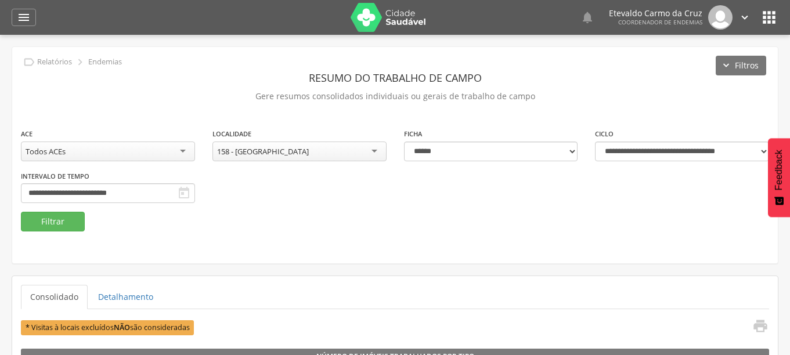
click at [374, 150] on div "158 - [GEOGRAPHIC_DATA]" at bounding box center [299, 152] width 174 height 20
click at [56, 216] on button "Filtrar" at bounding box center [53, 222] width 64 height 20
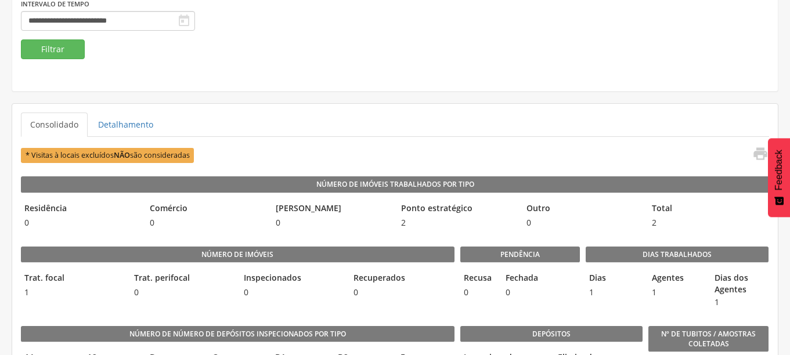
scroll to position [174, 0]
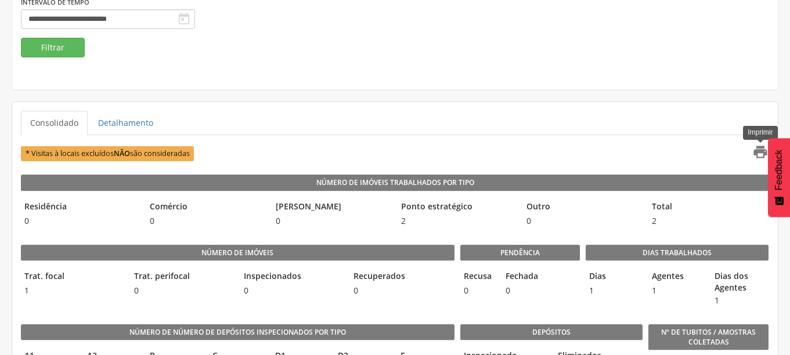
click at [758, 148] on icon "" at bounding box center [760, 152] width 16 height 16
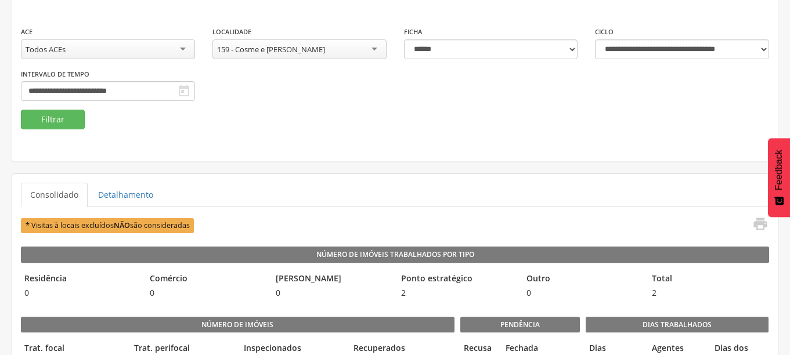
scroll to position [0, 0]
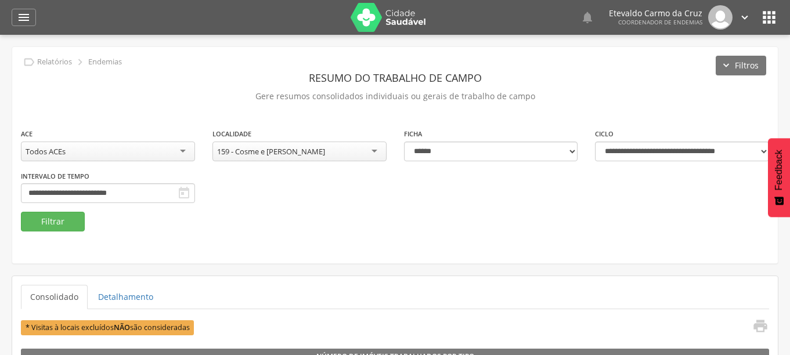
click at [367, 150] on div "159 - Cosme e [PERSON_NAME]" at bounding box center [299, 152] width 174 height 20
